Goal: Task Accomplishment & Management: Manage account settings

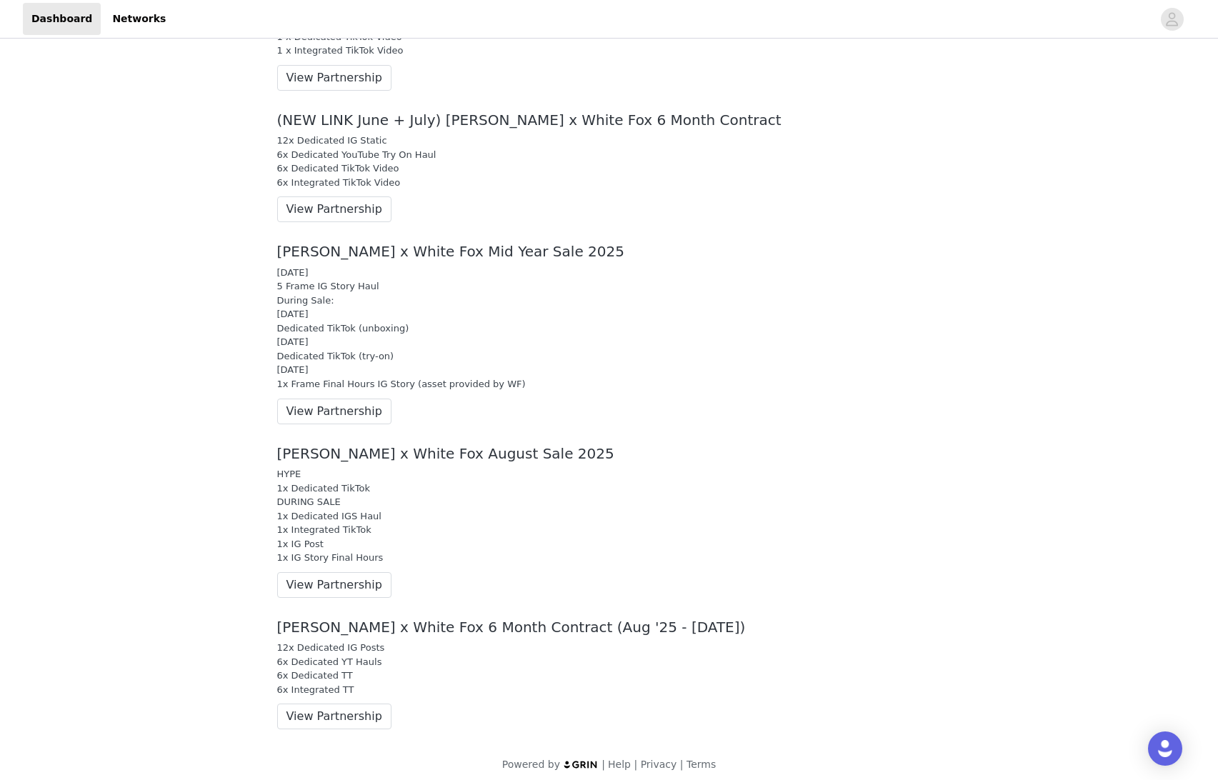
scroll to position [1377, 0]
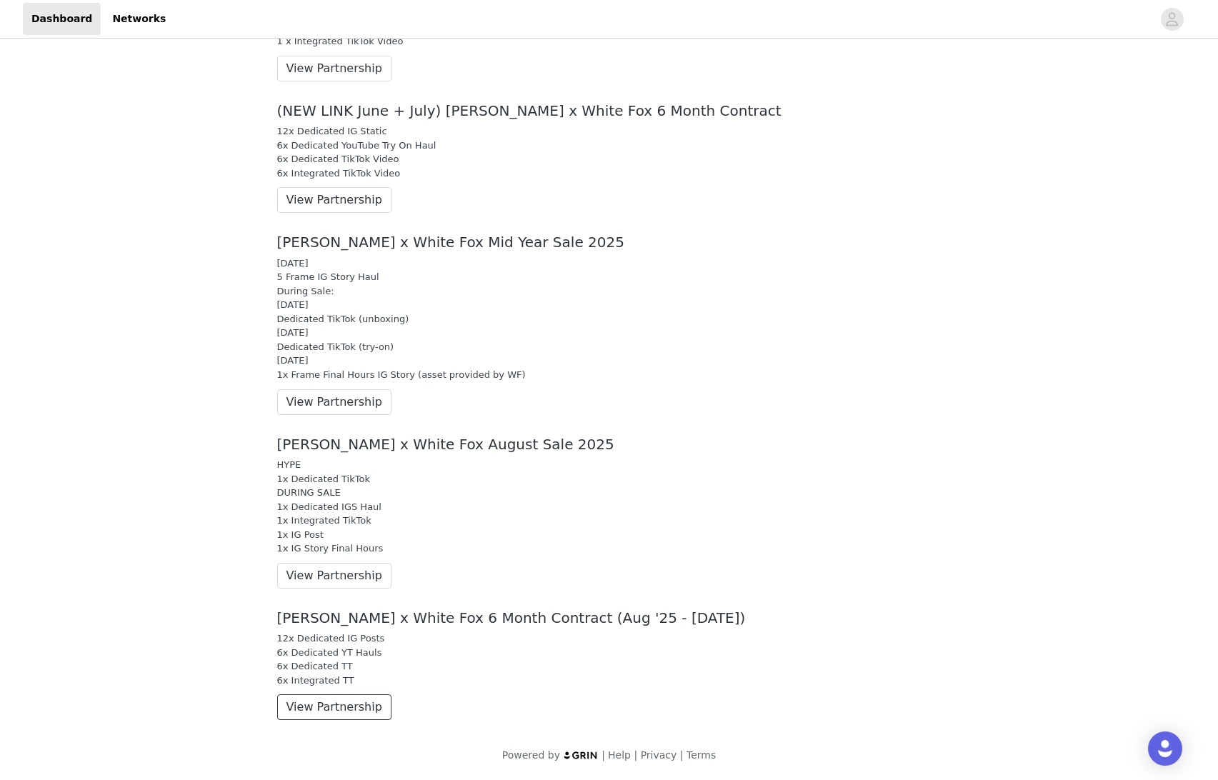
click at [330, 705] on button "View Partnership" at bounding box center [334, 708] width 114 height 26
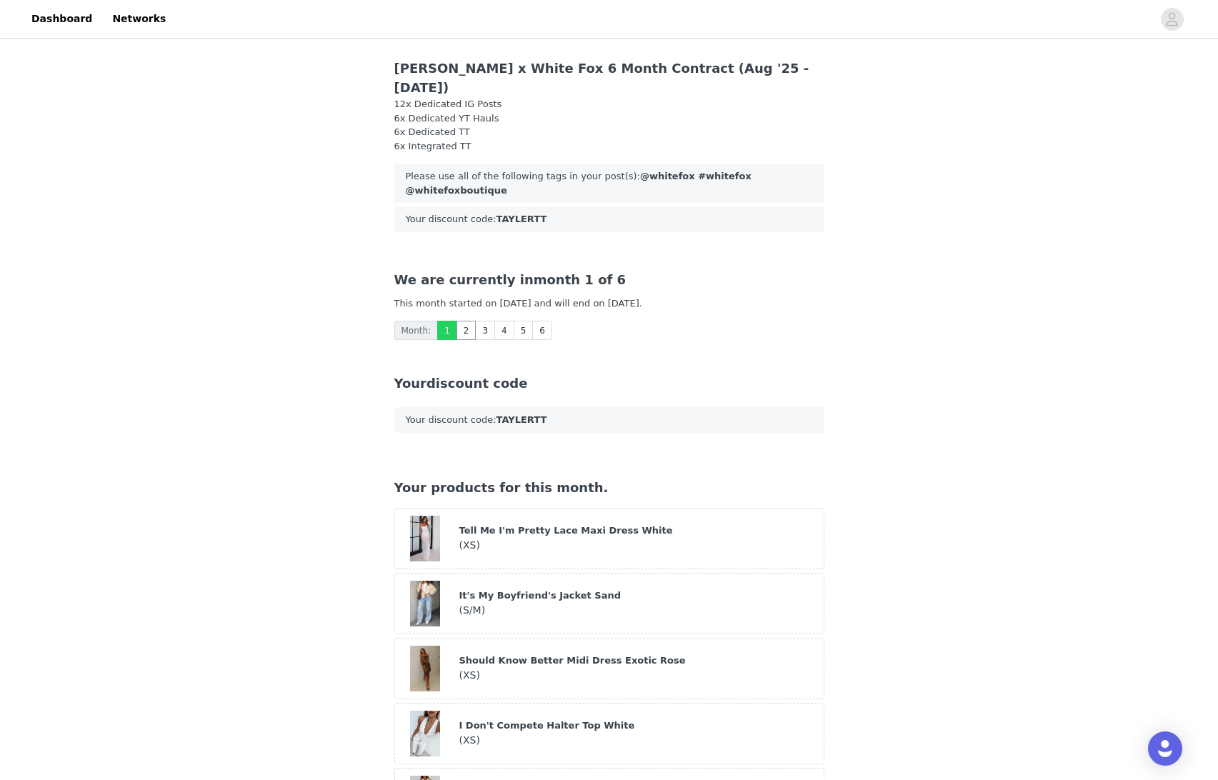
click at [466, 321] on link "2" at bounding box center [467, 330] width 20 height 19
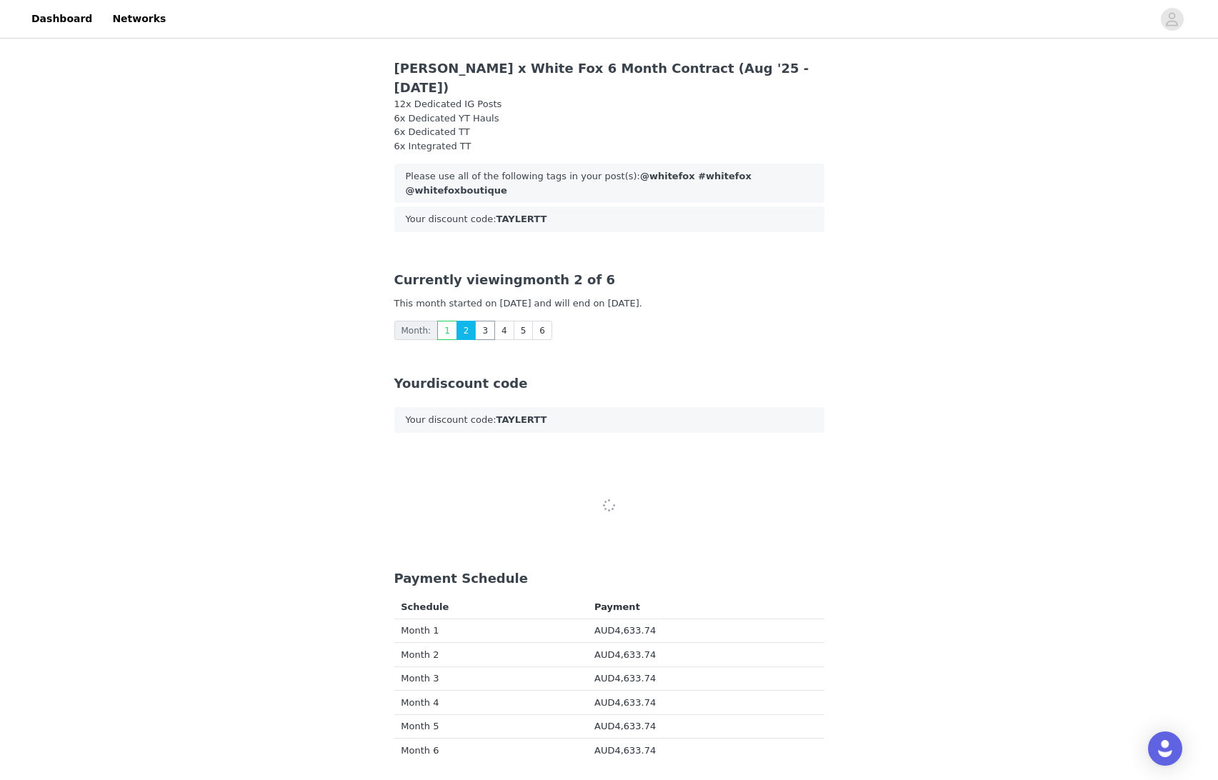
click at [487, 321] on link "3" at bounding box center [485, 330] width 20 height 19
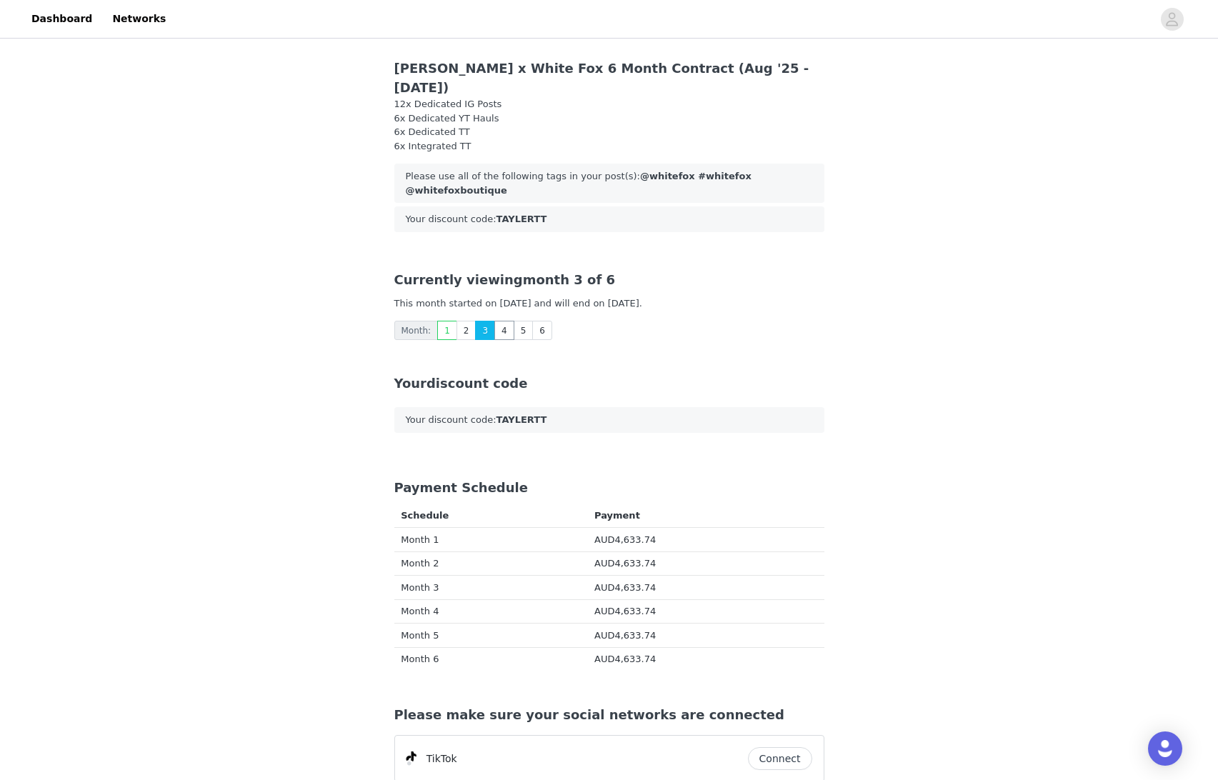
click at [495, 321] on link "4" at bounding box center [505, 330] width 20 height 19
drag, startPoint x: 487, startPoint y: 314, endPoint x: 506, endPoint y: 312, distance: 18.6
click at [492, 321] on link "3" at bounding box center [485, 330] width 20 height 19
click at [465, 321] on link "2" at bounding box center [467, 330] width 20 height 19
